Goal: Check status

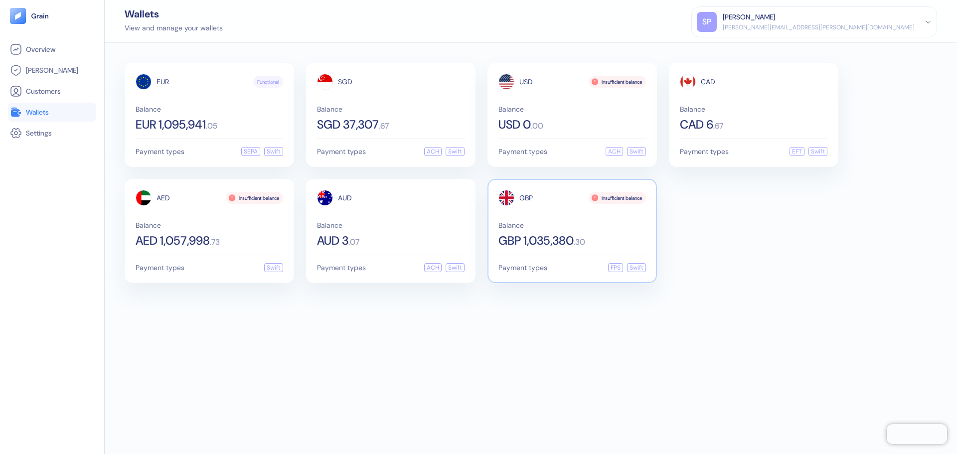
click at [600, 220] on div "GBP Insufficient balance Balance GBP 1,035,380 . 30" at bounding box center [573, 218] width 148 height 57
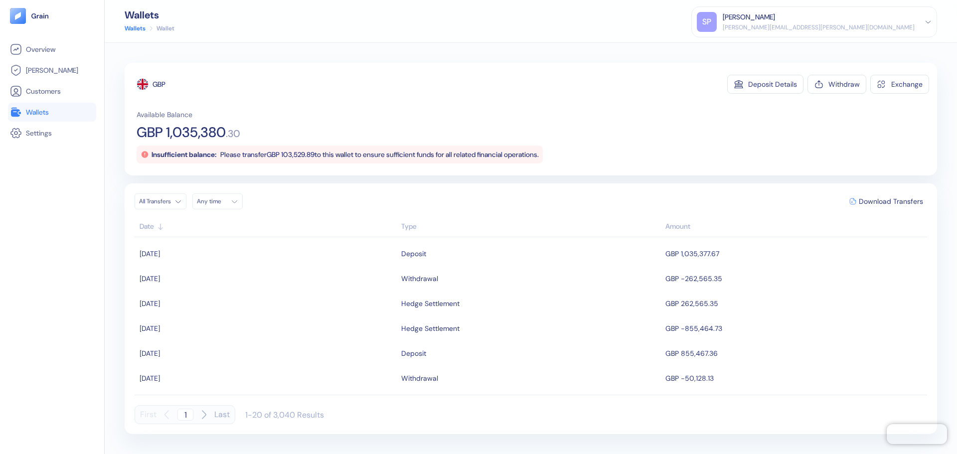
click at [161, 209] on div "All Transfers Any time Download Transfers Date Type Amount [DATE] Deposit GBP 1…" at bounding box center [531, 308] width 793 height 231
click at [173, 205] on html "Pingdom Check: App Online Overview [PERSON_NAME] Customers Wallets Settings Wal…" at bounding box center [478, 227] width 957 height 454
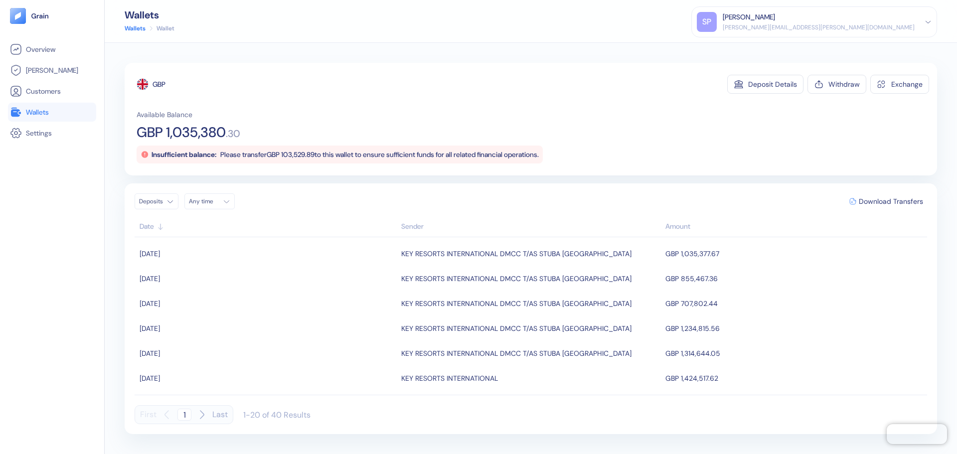
click at [372, 192] on div "Deposits Any time Download Transfers Date Sender Amount [DATE] KEY RESORTS INTE…" at bounding box center [531, 308] width 813 height 251
click at [30, 110] on span "Wallets" at bounding box center [37, 112] width 23 height 10
